Goal: Find specific page/section: Find specific page/section

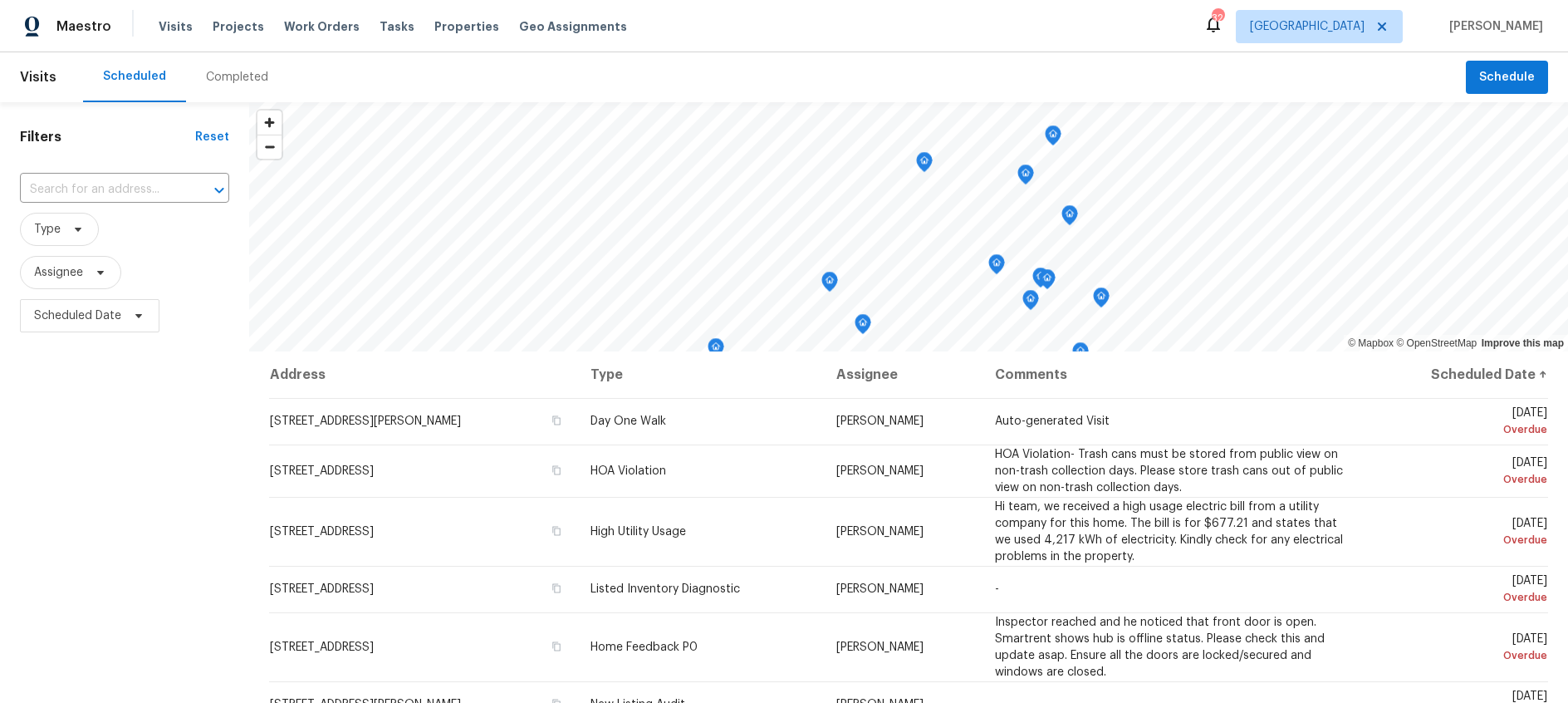
click at [239, 76] on div "Completed" at bounding box center [237, 78] width 63 height 17
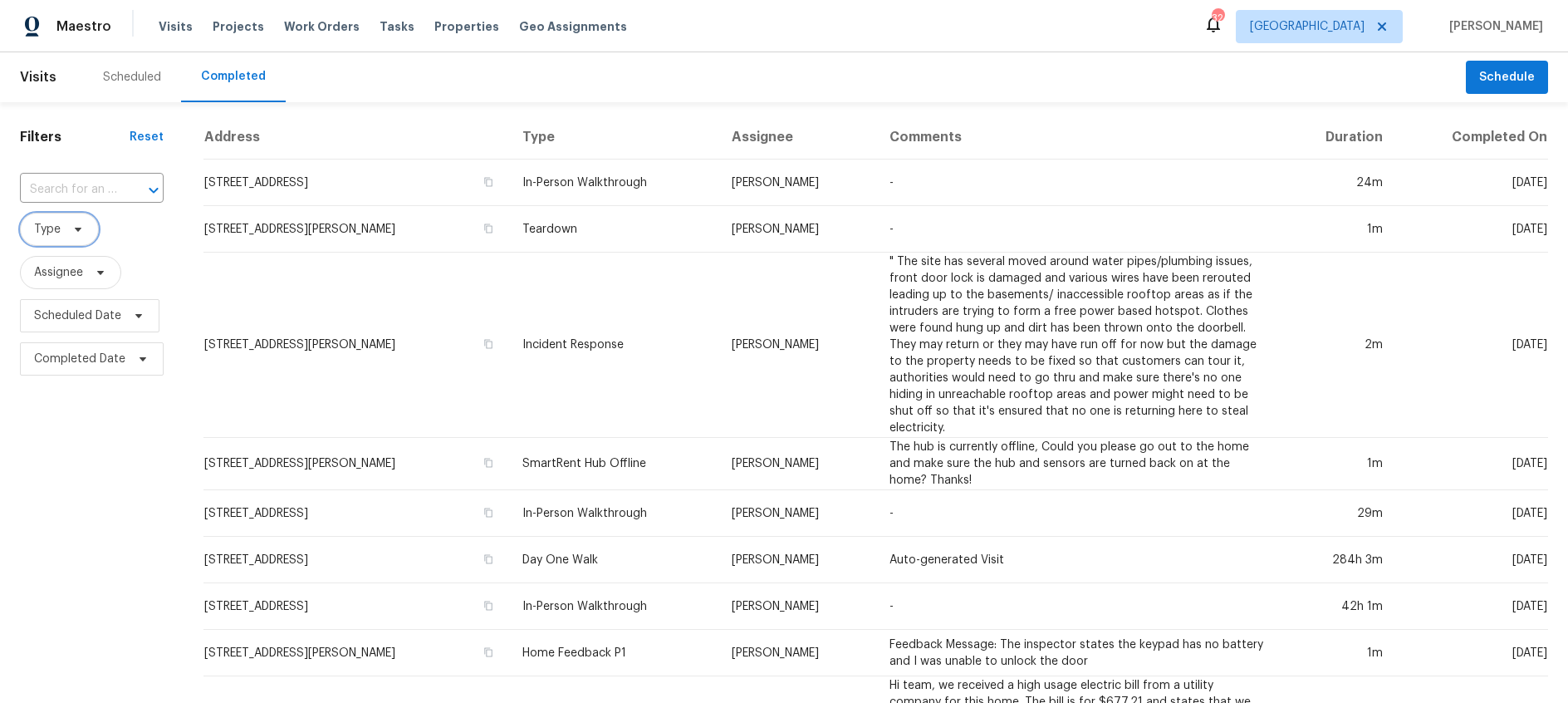
click at [83, 228] on icon at bounding box center [79, 229] width 14 height 14
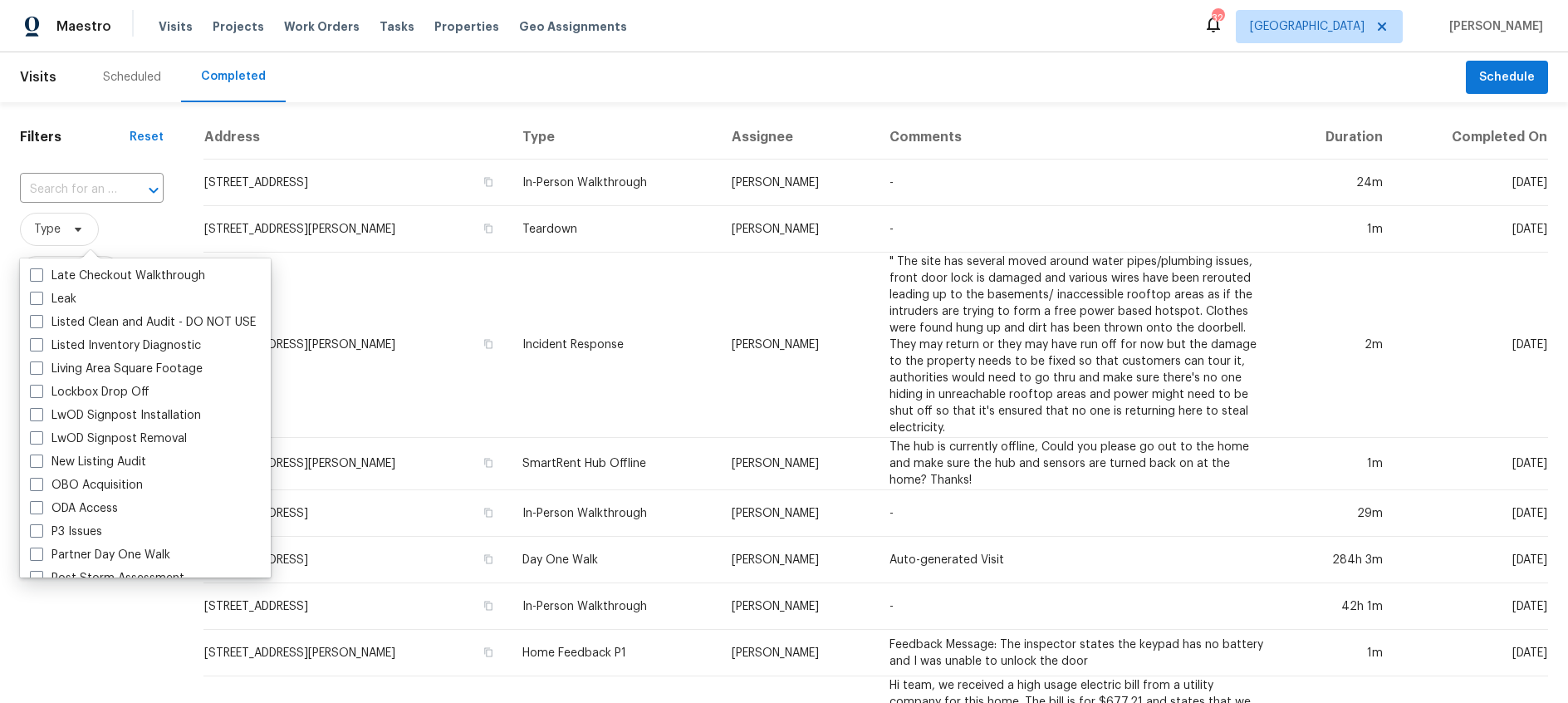
scroll to position [796, 0]
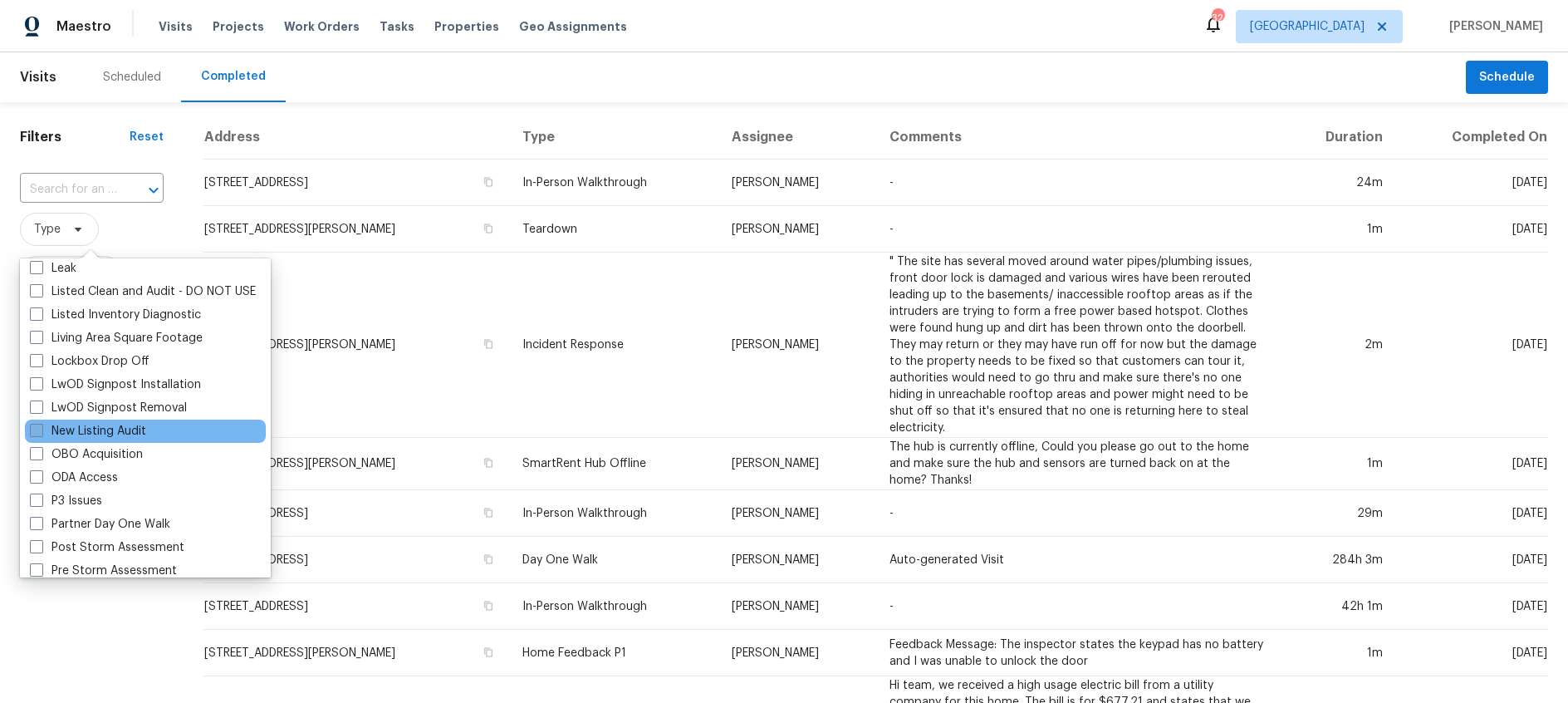
click at [36, 433] on span at bounding box center [36, 430] width 14 height 14
click at [36, 433] on input "New Listing Audit" at bounding box center [35, 428] width 11 height 11
checkbox input "true"
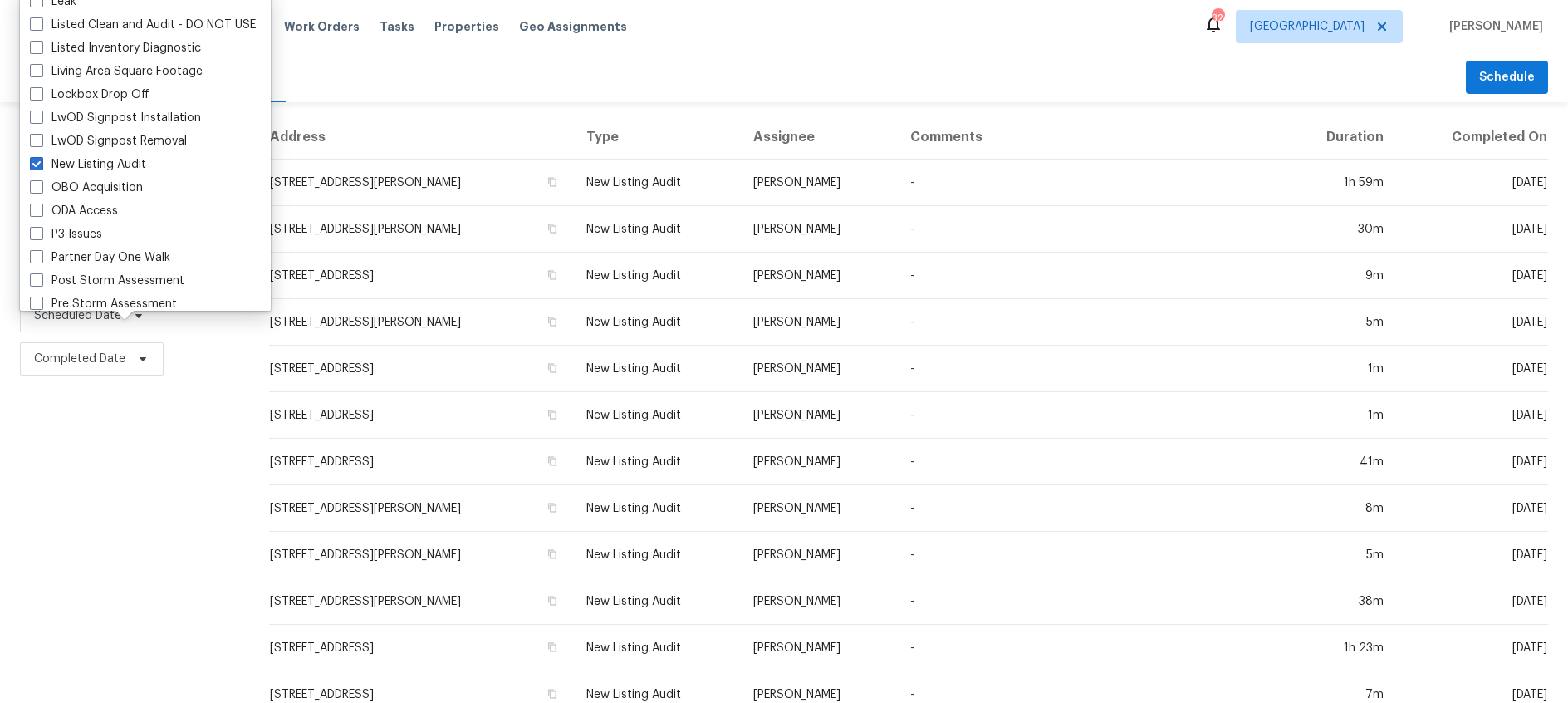
click at [26, 531] on div "Filters Reset ​ New Listing Audit Assignee Scheduled Date Completed Date" at bounding box center [124, 618] width 249 height 1032
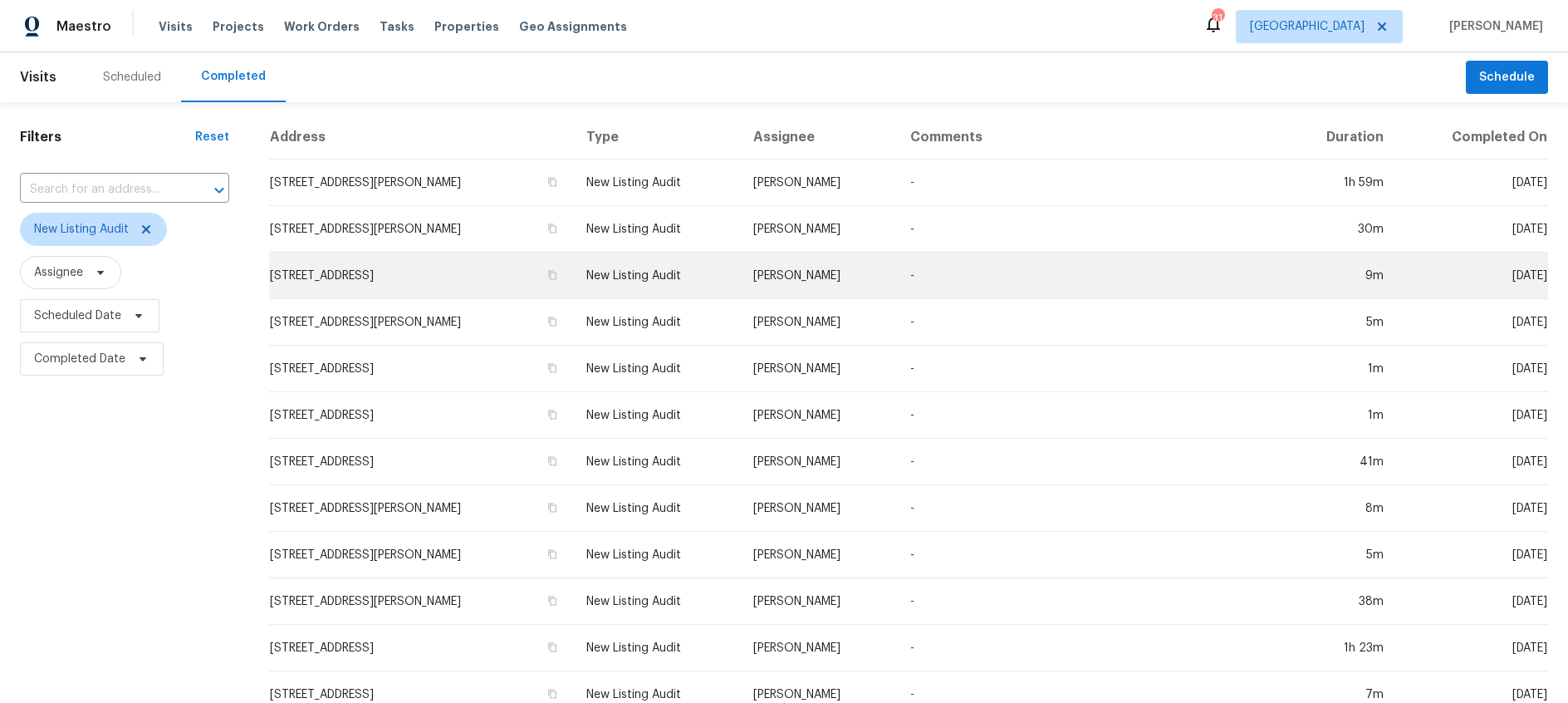
click at [636, 271] on td "New Listing Audit" at bounding box center [656, 275] width 168 height 46
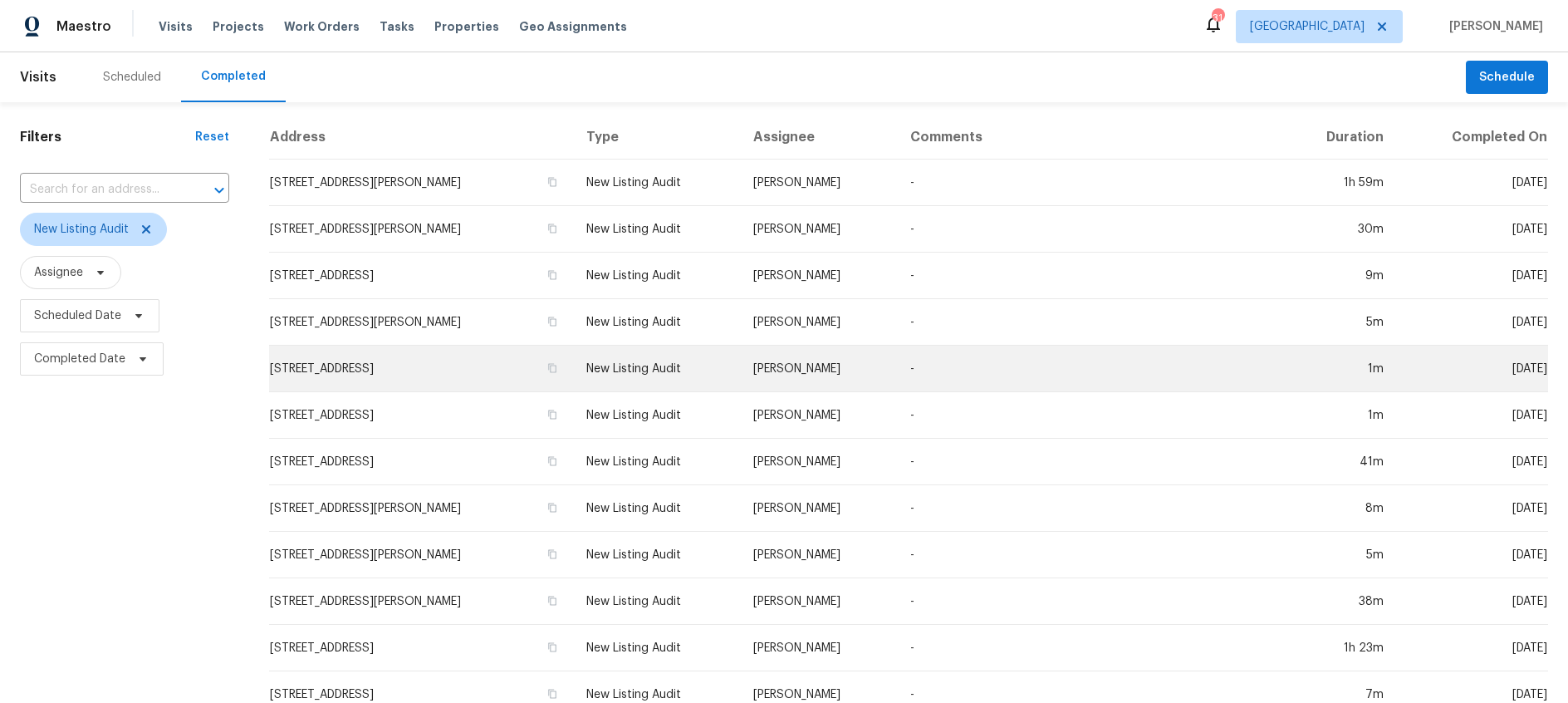
click at [482, 368] on td "10920 Fandor St, Fort Worth, TX 76108" at bounding box center [421, 368] width 304 height 46
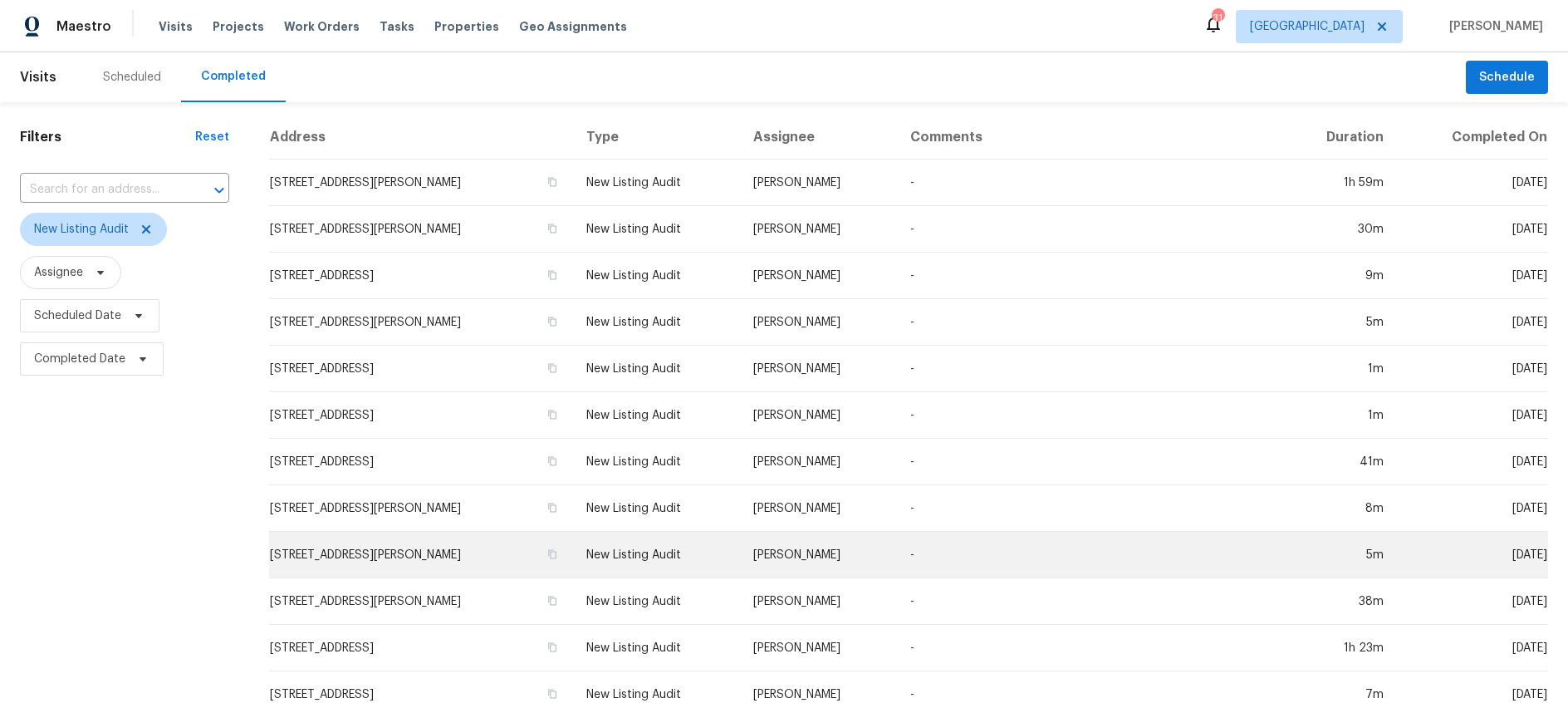
click at [428, 552] on td "124 Crockett Way, Venus, TX 76084" at bounding box center [421, 554] width 304 height 46
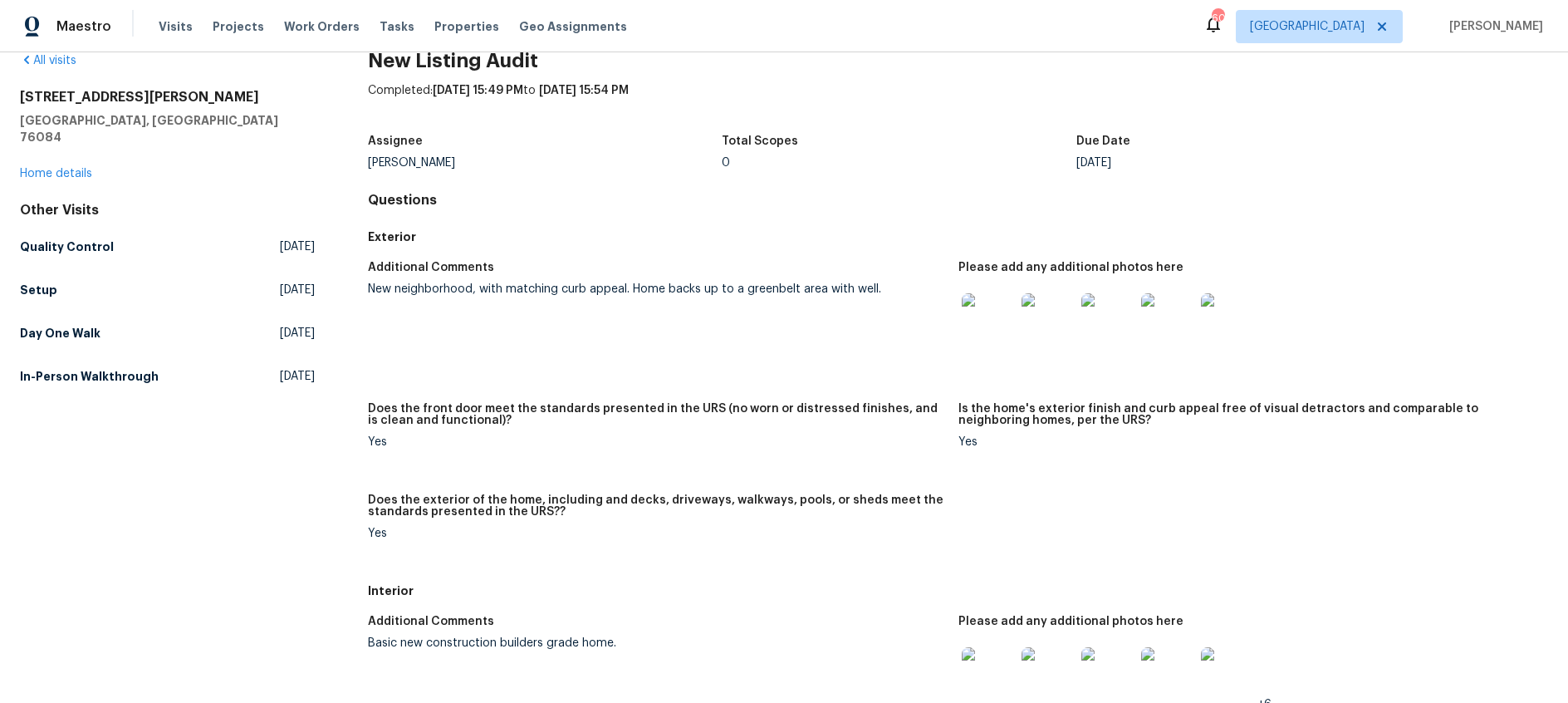
scroll to position [40, 0]
